Goal: Information Seeking & Learning: Learn about a topic

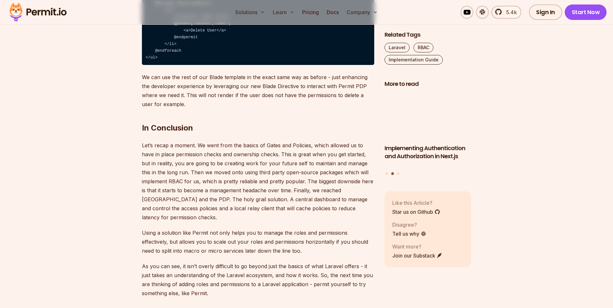
scroll to position [2650, 0]
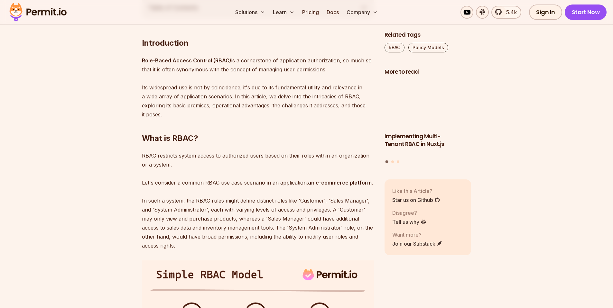
scroll to position [470, 0]
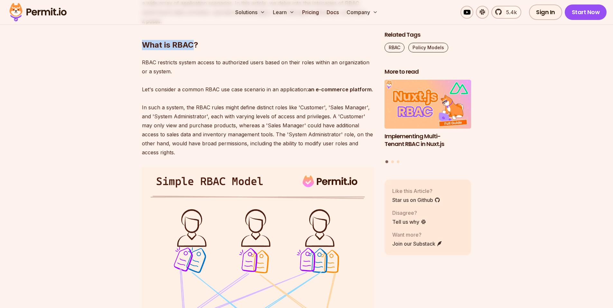
drag, startPoint x: 155, startPoint y: 44, endPoint x: 193, endPoint y: 45, distance: 37.7
click at [193, 45] on strong "What is RBAC?" at bounding box center [170, 44] width 56 height 9
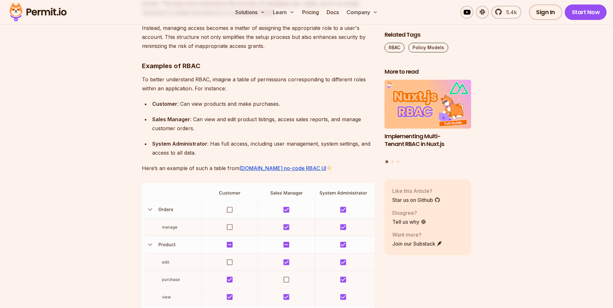
scroll to position [858, 0]
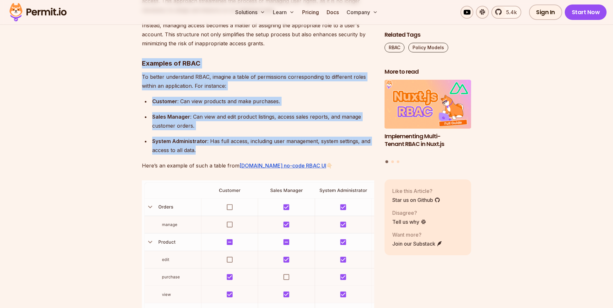
drag, startPoint x: 139, startPoint y: 63, endPoint x: 237, endPoint y: 149, distance: 130.0
click at [237, 148] on div "System Administrator : Has full access, including user management, system setti…" at bounding box center [263, 146] width 222 height 18
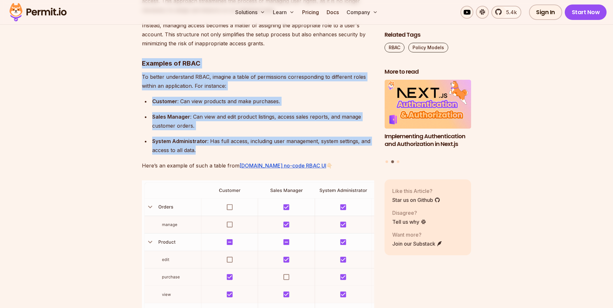
drag, startPoint x: 206, startPoint y: 149, endPoint x: 138, endPoint y: 63, distance: 109.5
drag, startPoint x: 138, startPoint y: 63, endPoint x: 213, endPoint y: 157, distance: 119.8
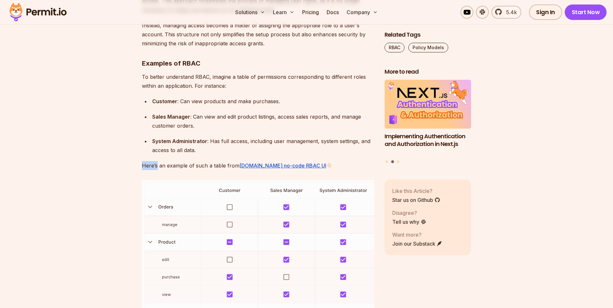
drag, startPoint x: 138, startPoint y: 163, endPoint x: 327, endPoint y: 169, distance: 189.3
click at [327, 169] on p "Here’s an example of such a table from [DOMAIN_NAME] no-code RBAC UI 👇🏻" at bounding box center [258, 165] width 232 height 9
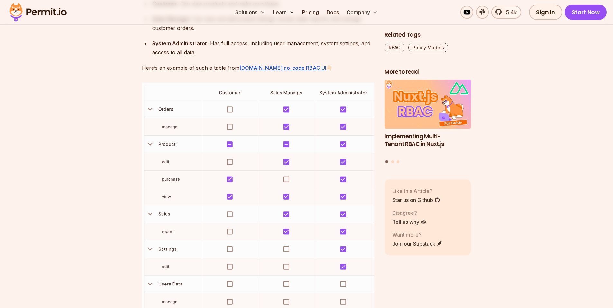
scroll to position [955, 0]
click at [230, 163] on img at bounding box center [258, 208] width 232 height 248
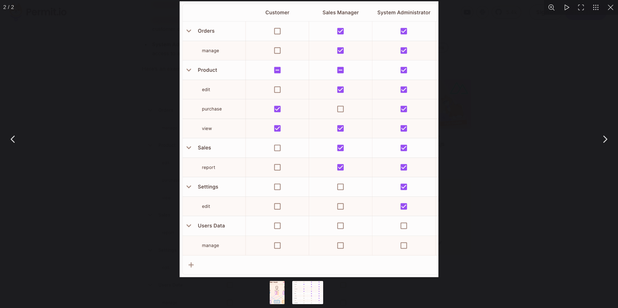
click at [279, 91] on img "You can close this modal content with the ESC key" at bounding box center [309, 139] width 259 height 276
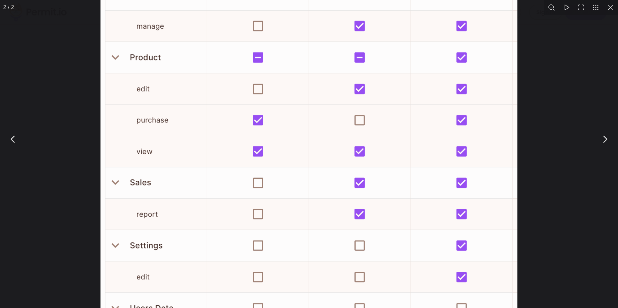
click at [90, 121] on div "You can close this modal content with the ESC key" at bounding box center [309, 139] width 618 height 279
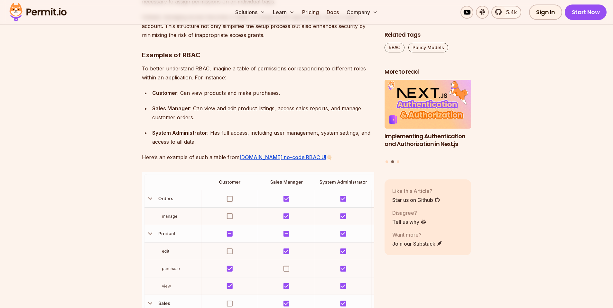
scroll to position [865, 0]
drag, startPoint x: 150, startPoint y: 160, endPoint x: 331, endPoint y: 163, distance: 180.6
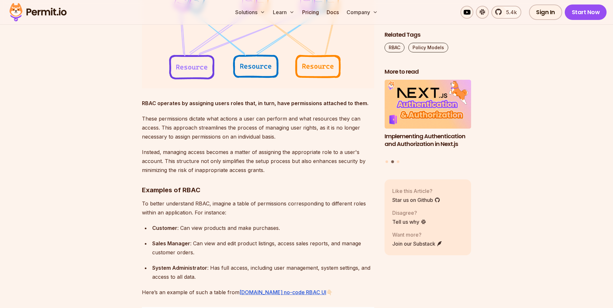
scroll to position [720, 0]
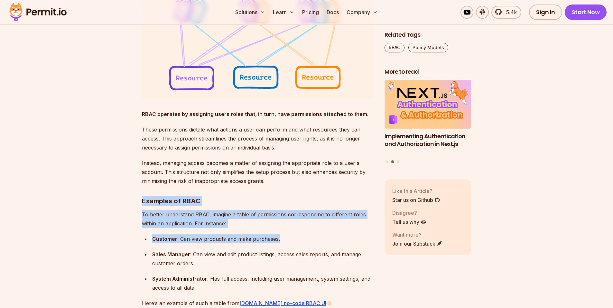
drag, startPoint x: 137, startPoint y: 202, endPoint x: 282, endPoint y: 243, distance: 150.9
click at [282, 240] on div "Customer : Can view products and make purchases." at bounding box center [263, 239] width 222 height 9
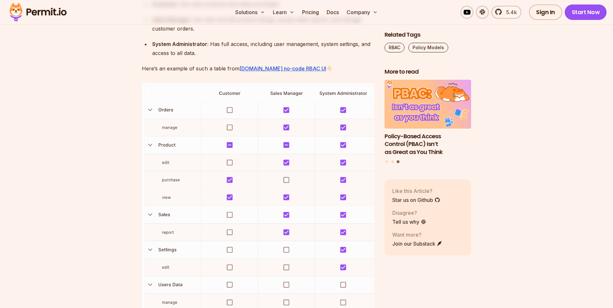
scroll to position [955, 0]
